Goal: Communication & Community: Share content

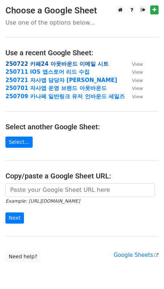
click at [45, 63] on strong "250722 카페24 아웃바운드 이메일 시트" at bounding box center [56, 64] width 103 height 7
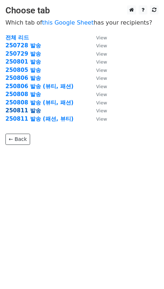
click at [26, 109] on strong "250811 발송" at bounding box center [22, 110] width 35 height 7
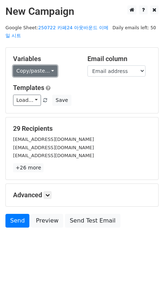
click at [28, 65] on link "Copy/paste..." at bounding box center [35, 70] width 44 height 11
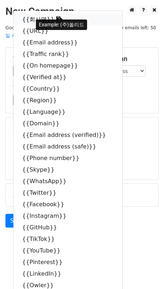
click at [37, 14] on link "{{회사명}}" at bounding box center [67, 20] width 109 height 12
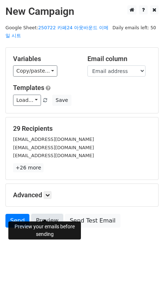
click at [58, 217] on link "Preview" at bounding box center [47, 221] width 32 height 14
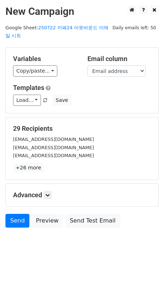
click at [119, 153] on div "29 Recipients info@wooyoungmi.com truen@truenmall.com help@duplex.co.kr +26 mor…" at bounding box center [81, 149] width 137 height 48
click at [21, 214] on link "Send" at bounding box center [17, 221] width 24 height 14
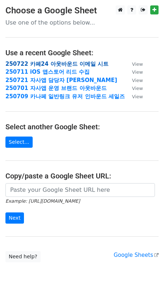
click at [38, 66] on strong "250722 카페24 아웃바운드 이메일 시트" at bounding box center [56, 64] width 103 height 7
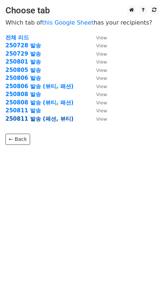
click at [36, 121] on strong "250811 발송 (패션, 뷰티)" at bounding box center [39, 119] width 68 height 7
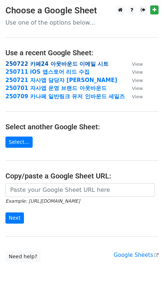
click at [48, 63] on strong "250722 카페24 아웃바운드 이메일 시트" at bounding box center [56, 64] width 103 height 7
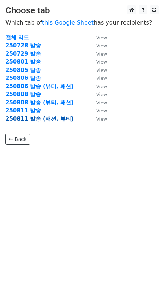
click at [56, 120] on strong "250811 발송 (패션, 뷰티)" at bounding box center [39, 119] width 68 height 7
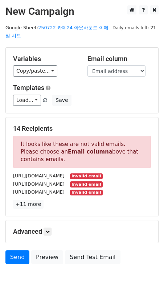
click at [149, 172] on div "[URL][DOMAIN_NAME] Invalid email" at bounding box center [82, 176] width 148 height 8
drag, startPoint x: 68, startPoint y: 152, endPoint x: 21, endPoint y: 137, distance: 49.2
click at [21, 137] on p "It looks like these are not valid emails. Please choose an Email column above t…" at bounding box center [81, 152] width 137 height 32
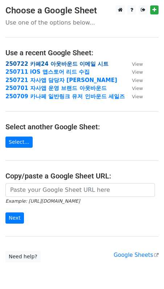
click at [64, 64] on strong "250722 카페24 아웃바운드 이메일 시트" at bounding box center [56, 64] width 103 height 7
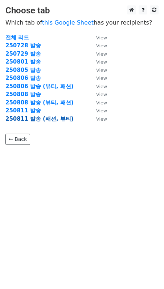
click at [61, 122] on strong "250811 발송 (패션, 뷰티)" at bounding box center [39, 119] width 68 height 7
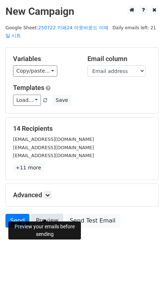
click at [46, 214] on link "Preview" at bounding box center [47, 221] width 32 height 14
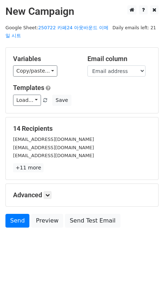
click at [79, 125] on h5 "14 Recipients" at bounding box center [81, 129] width 137 height 8
click at [11, 214] on link "Send" at bounding box center [17, 221] width 24 height 14
